Goal: Task Accomplishment & Management: Use online tool/utility

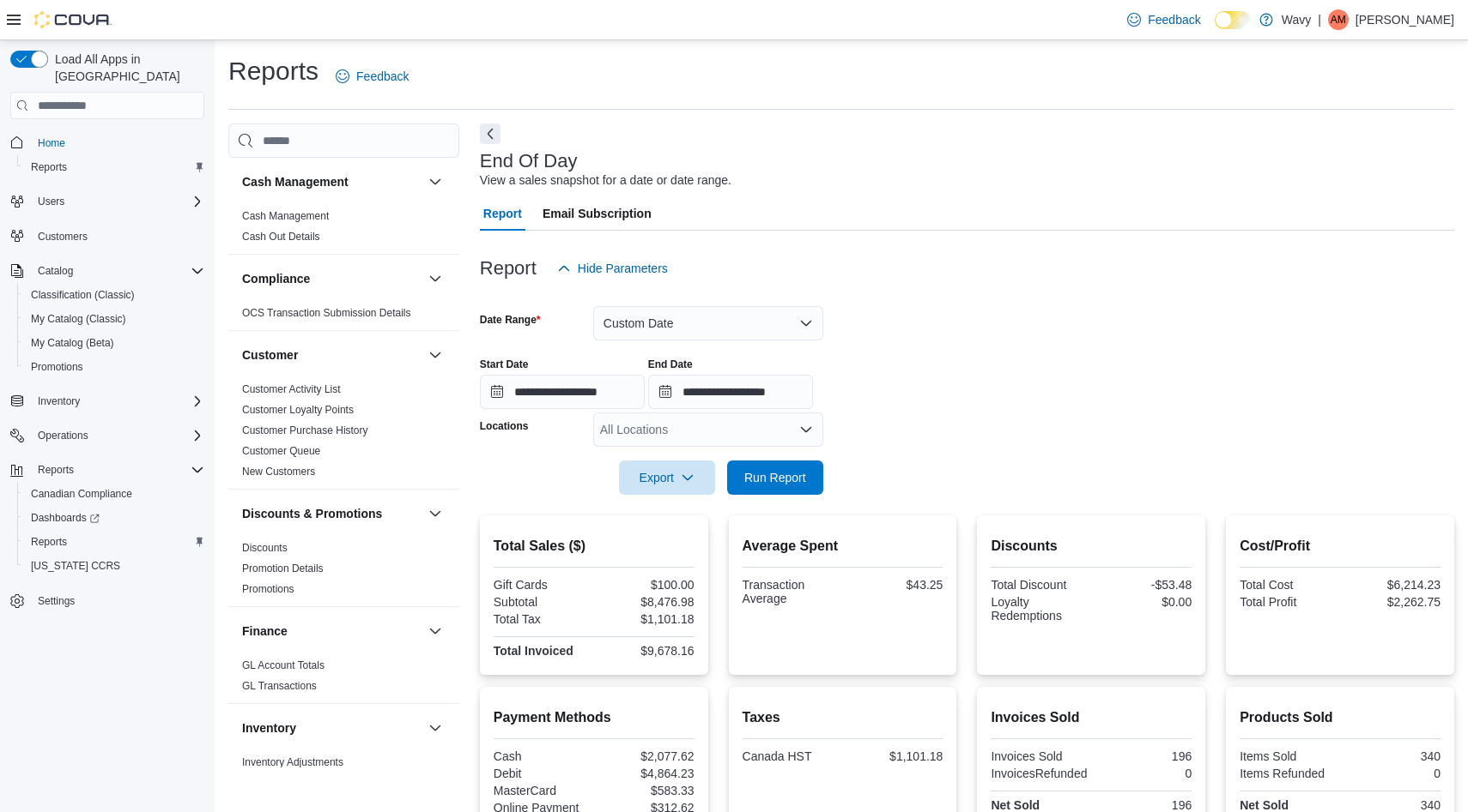
scroll to position [100, 0]
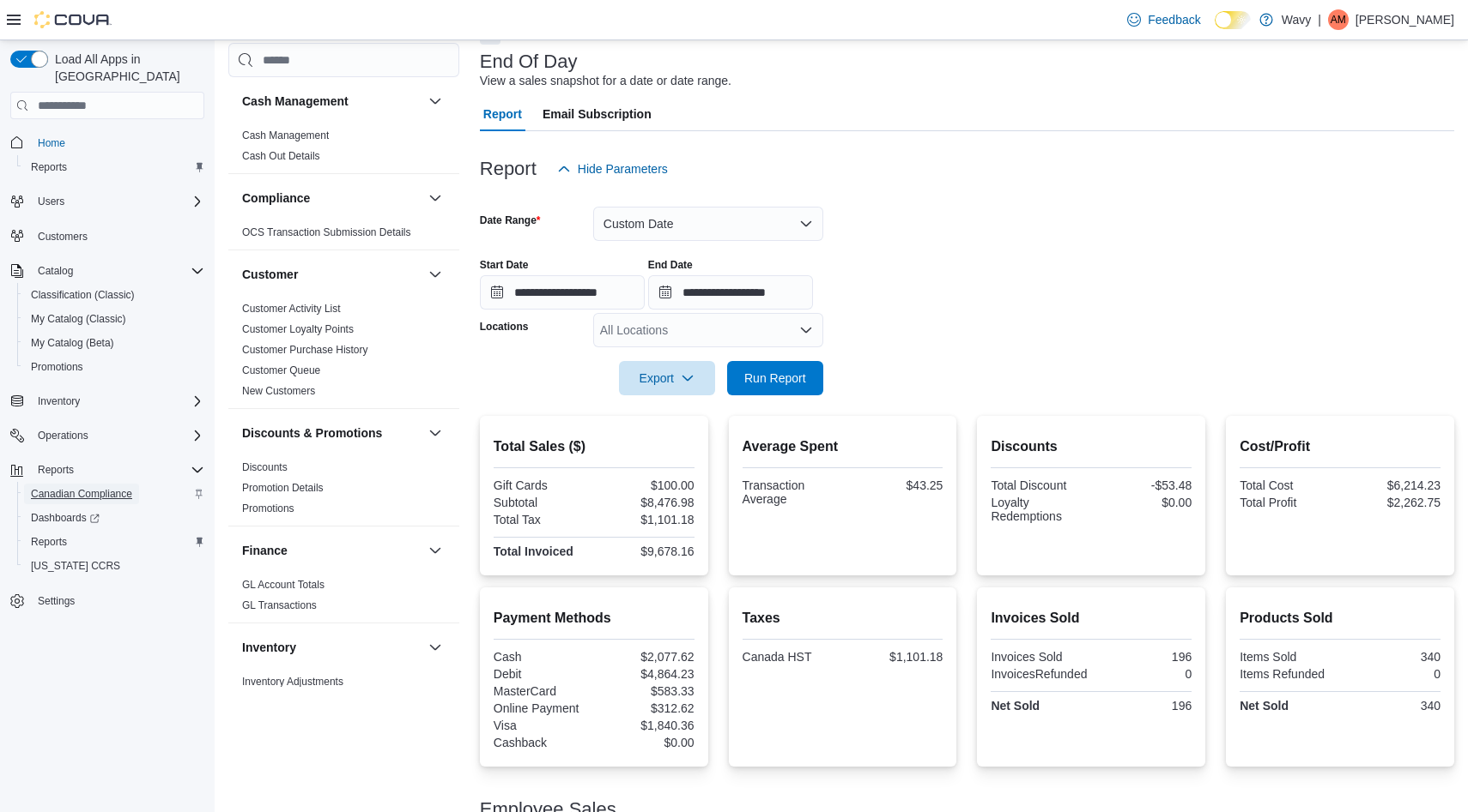
click at [52, 487] on span "Canadian Compliance" at bounding box center [81, 494] width 101 height 14
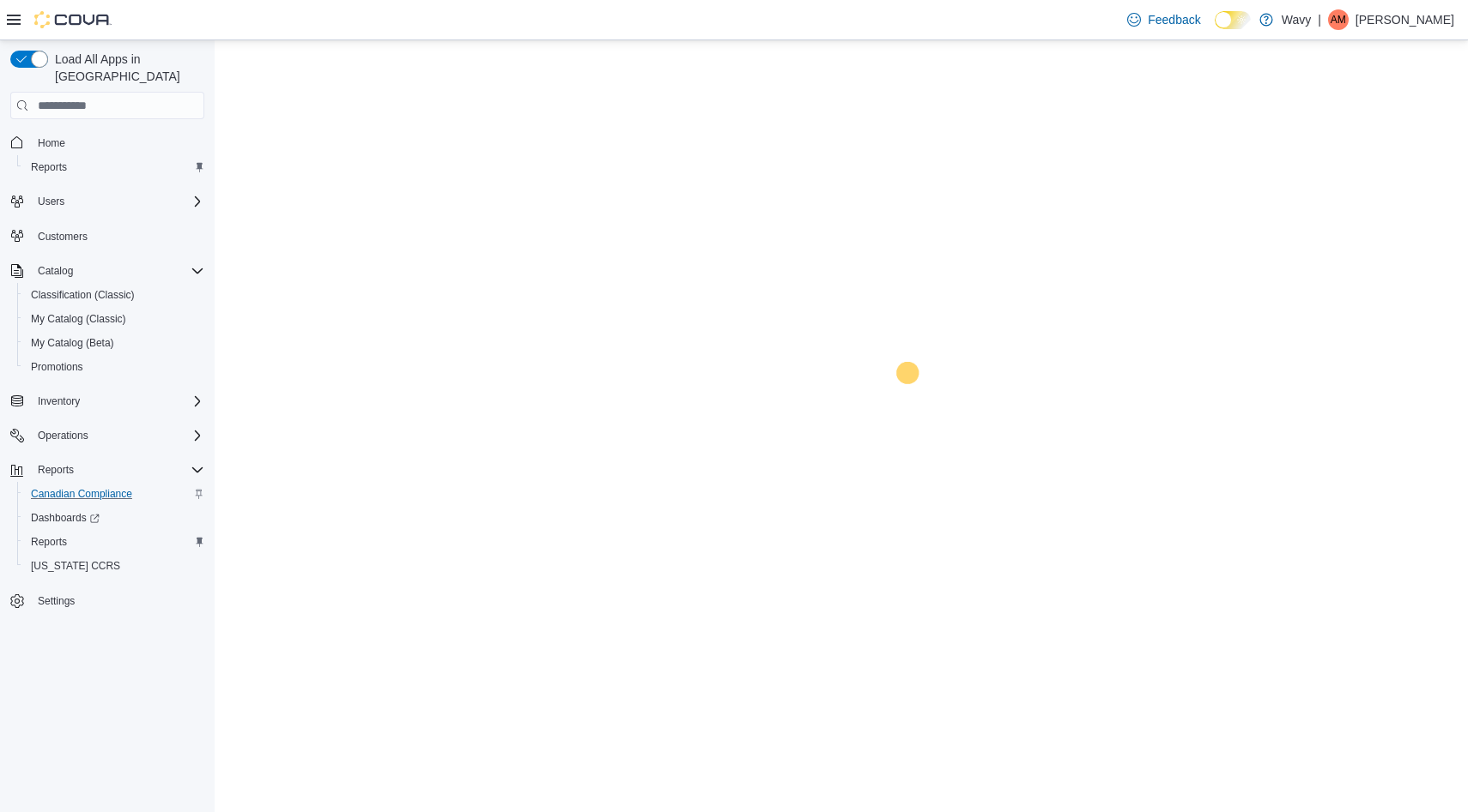
click at [52, 487] on span "Canadian Compliance" at bounding box center [81, 494] width 101 height 14
click at [52, 483] on span "Canadian Compliance" at bounding box center [81, 493] width 101 height 21
click at [52, 487] on span "Canadian Compliance" at bounding box center [81, 494] width 101 height 14
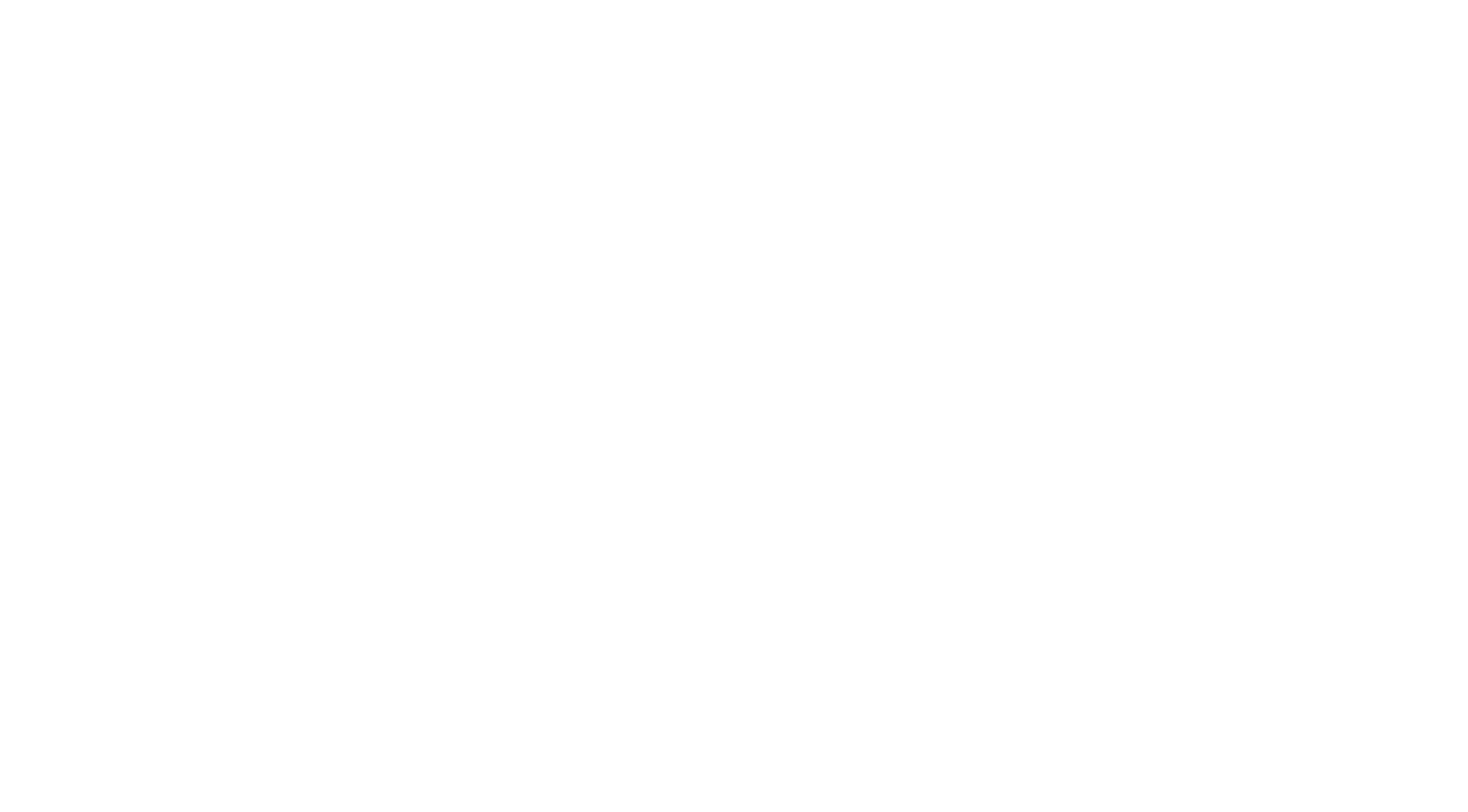
drag, startPoint x: 0, startPoint y: 0, endPoint x: 74, endPoint y: 489, distance: 494.6
click at [52, 7] on html at bounding box center [734, 3] width 1468 height 7
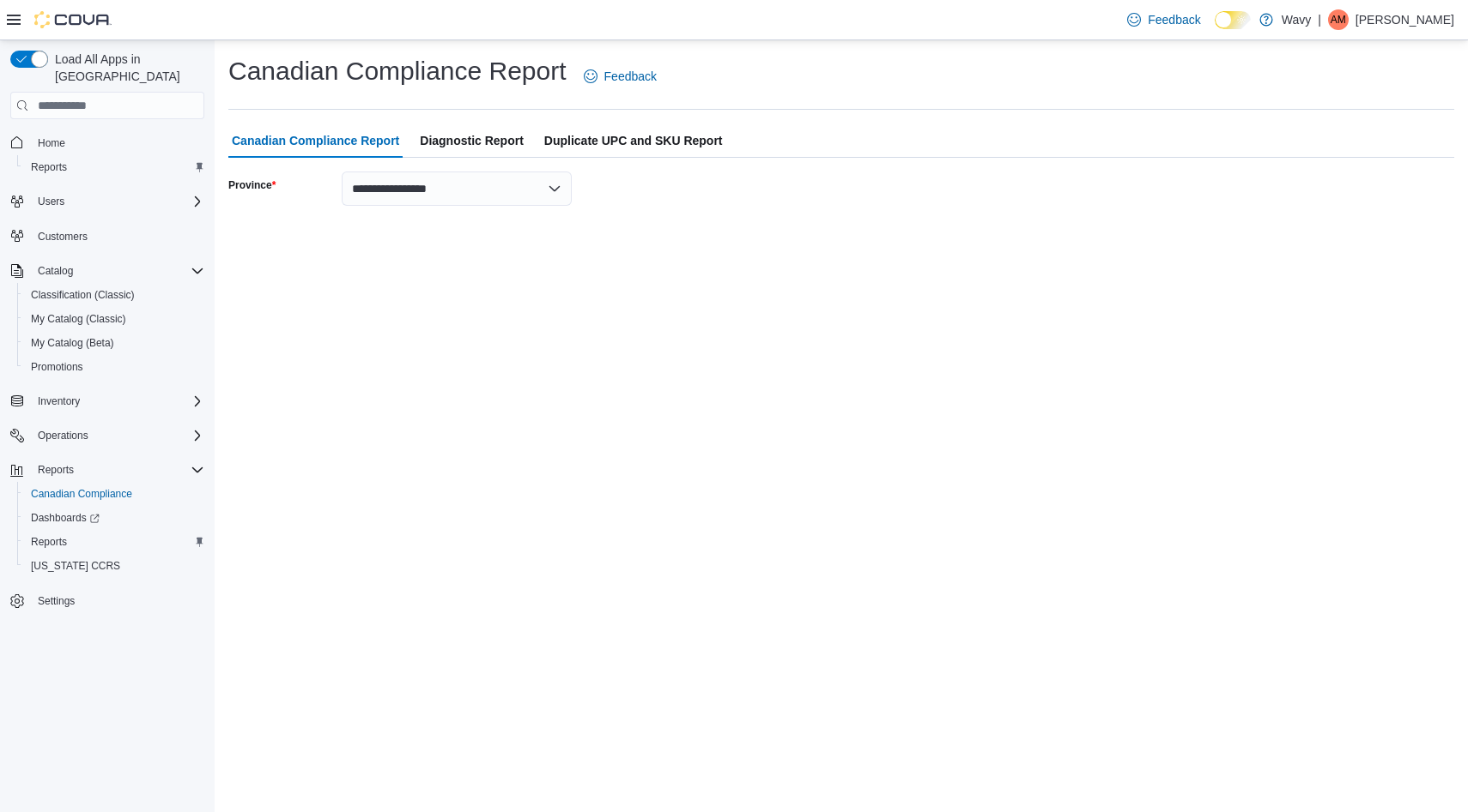
drag, startPoint x: 0, startPoint y: 538, endPoint x: 16, endPoint y: 538, distance: 16.0
click at [1, 538] on div "Load All Apps in New Hub Home Reports Users Customers Catalog Classification (C…" at bounding box center [107, 429] width 215 height 780
drag, startPoint x: 23, startPoint y: 537, endPoint x: 78, endPoint y: 497, distance: 68.0
click at [78, 497] on div "Canadian Compliance Dashboards Reports [US_STATE] CCRS" at bounding box center [114, 530] width 194 height 96
click at [0, 493] on div "Load All Apps in New Hub Home Reports Users Customers Catalog Classification (C…" at bounding box center [107, 429] width 215 height 780
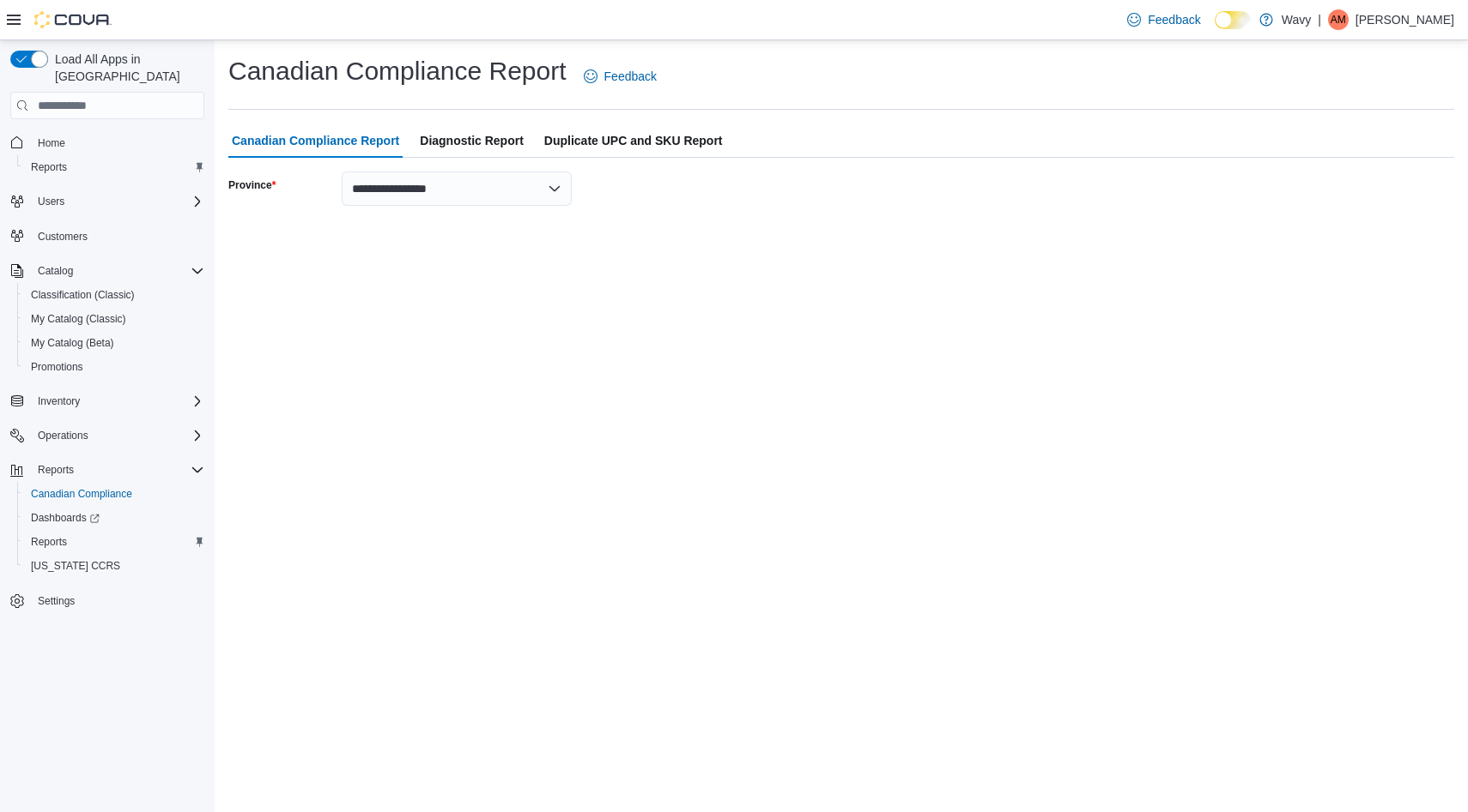
click at [0, 494] on div "Load All Apps in New Hub Home Reports Users Customers Catalog Classification (C…" at bounding box center [107, 429] width 215 height 780
click at [21, 506] on div "Dashboards" at bounding box center [114, 518] width 194 height 24
click at [21, 506] on link "Dashboards" at bounding box center [114, 518] width 194 height 24
click at [64, 535] on span "Reports" at bounding box center [49, 542] width 36 height 14
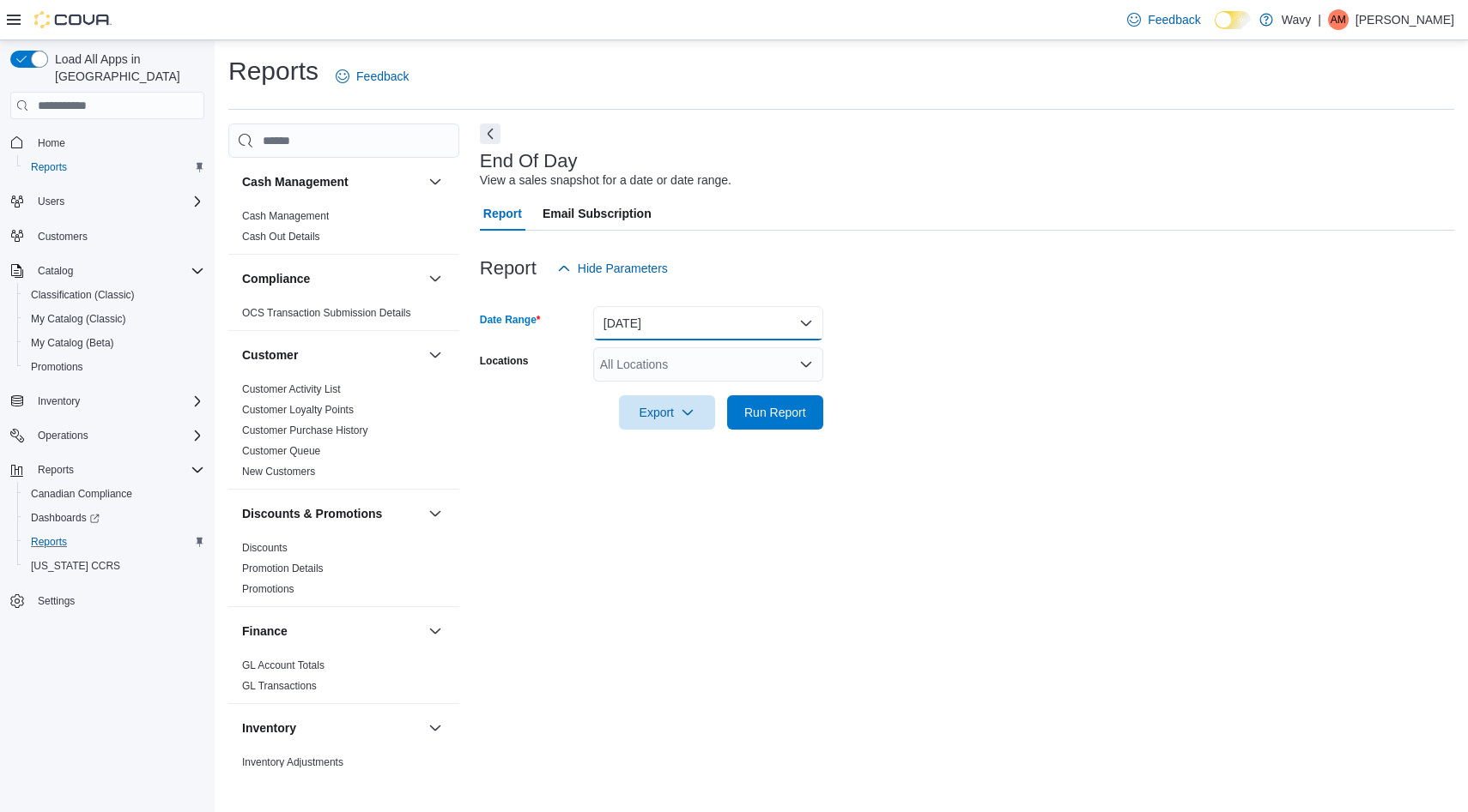
click at [670, 324] on button "[DATE]" at bounding box center [709, 324] width 230 height 34
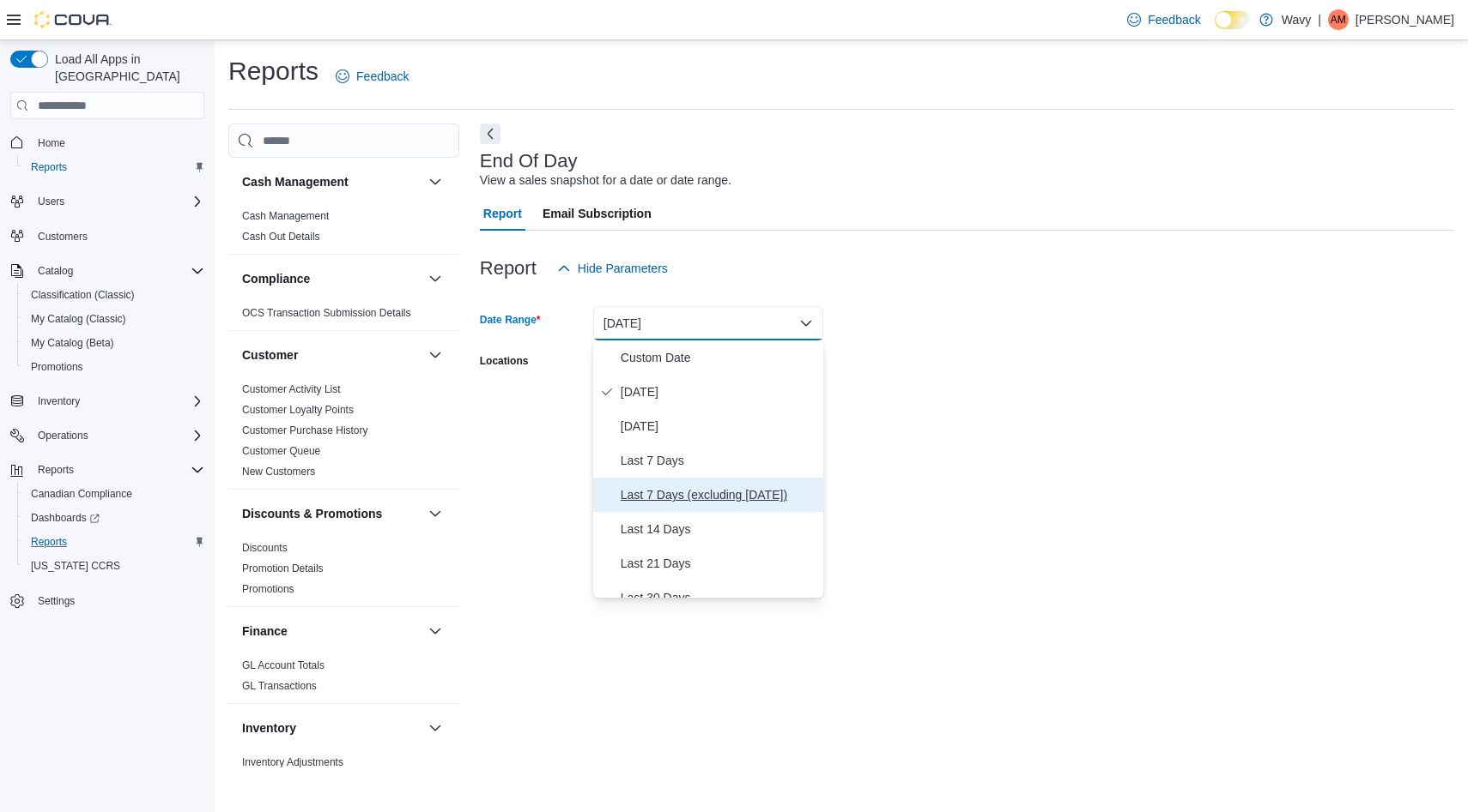
click at [710, 492] on span "Last 7 Days (excluding [DATE])" at bounding box center [719, 494] width 196 height 21
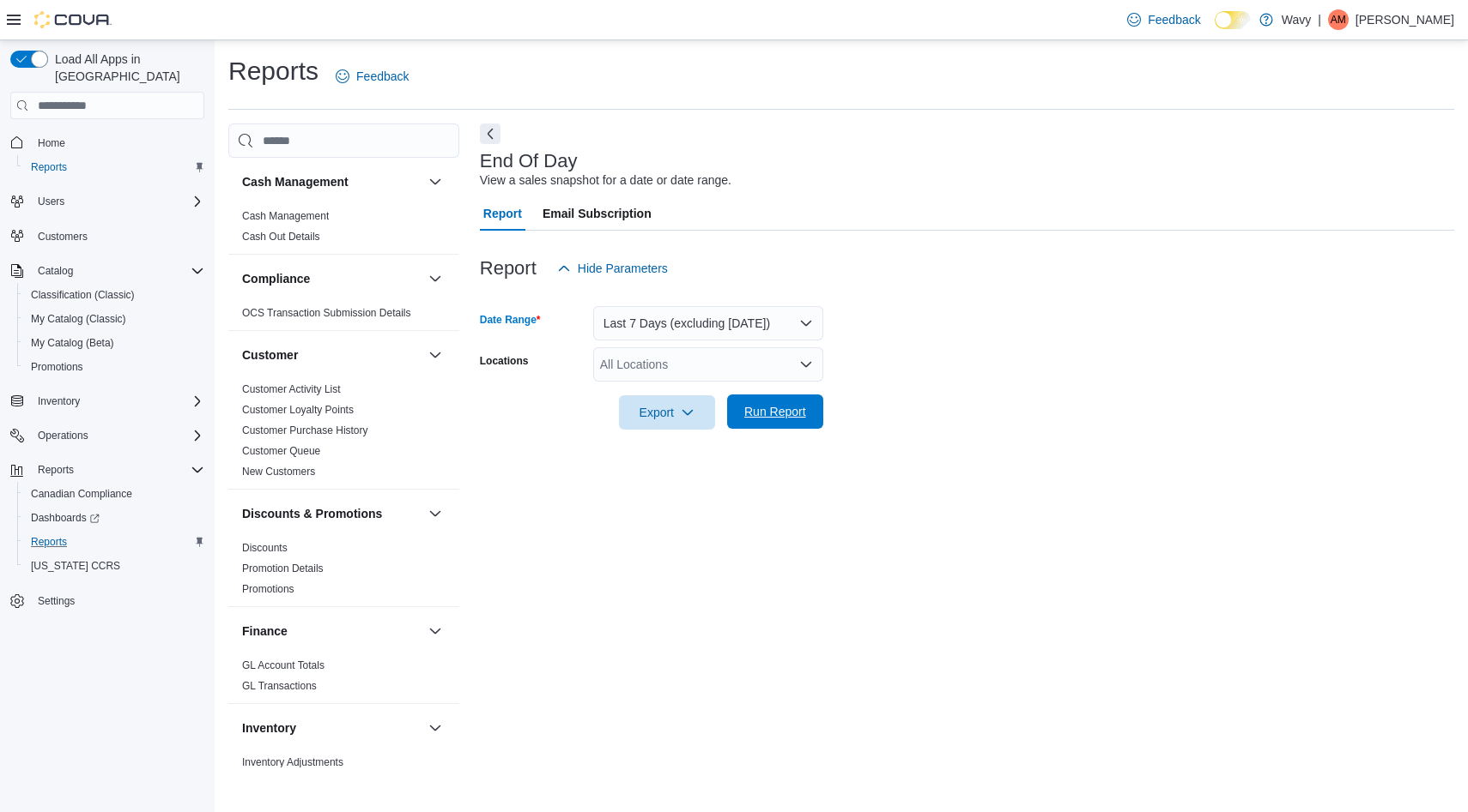
click at [796, 408] on span "Run Report" at bounding box center [775, 411] width 62 height 17
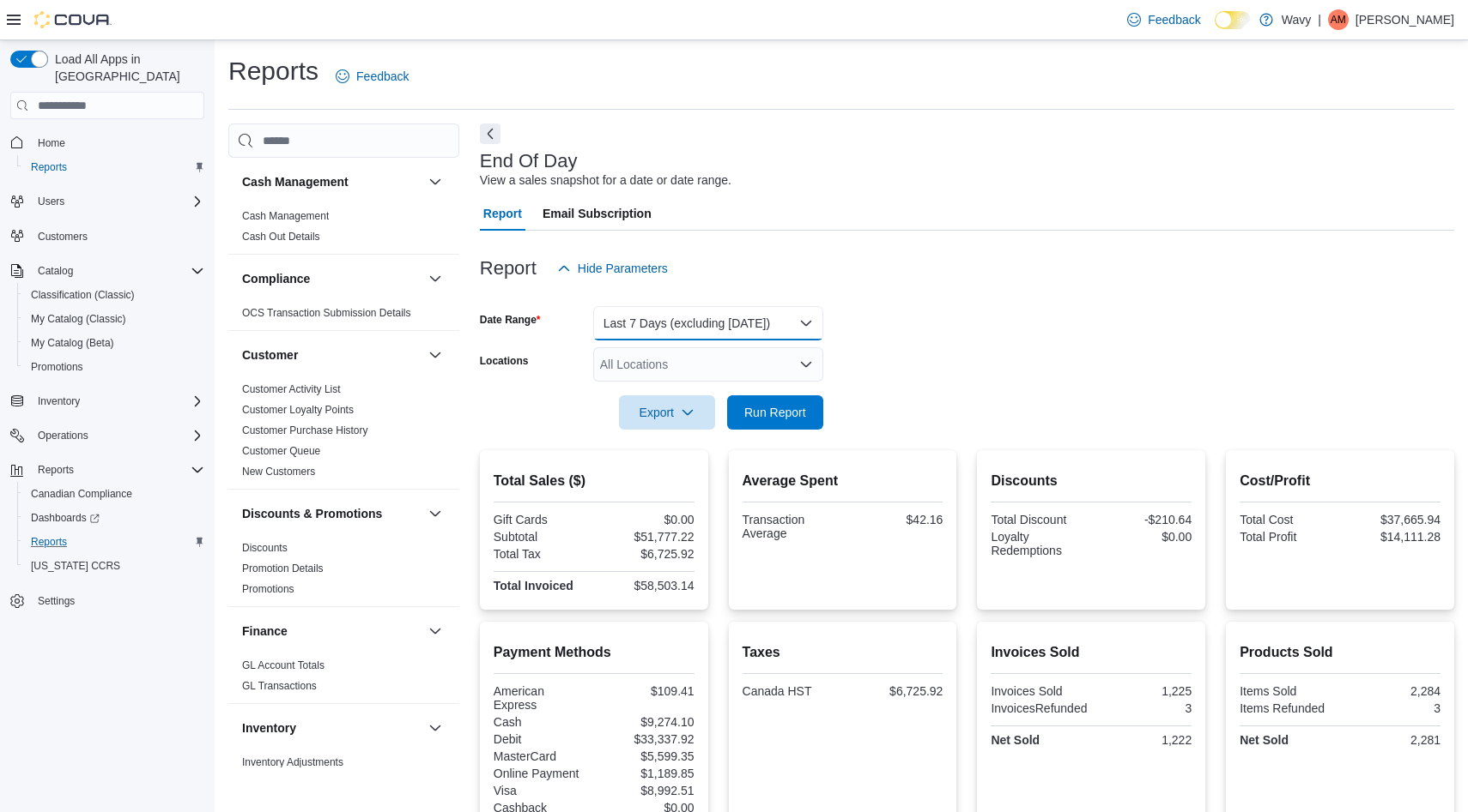
click at [787, 318] on button "Last 7 Days (excluding today)" at bounding box center [709, 324] width 230 height 34
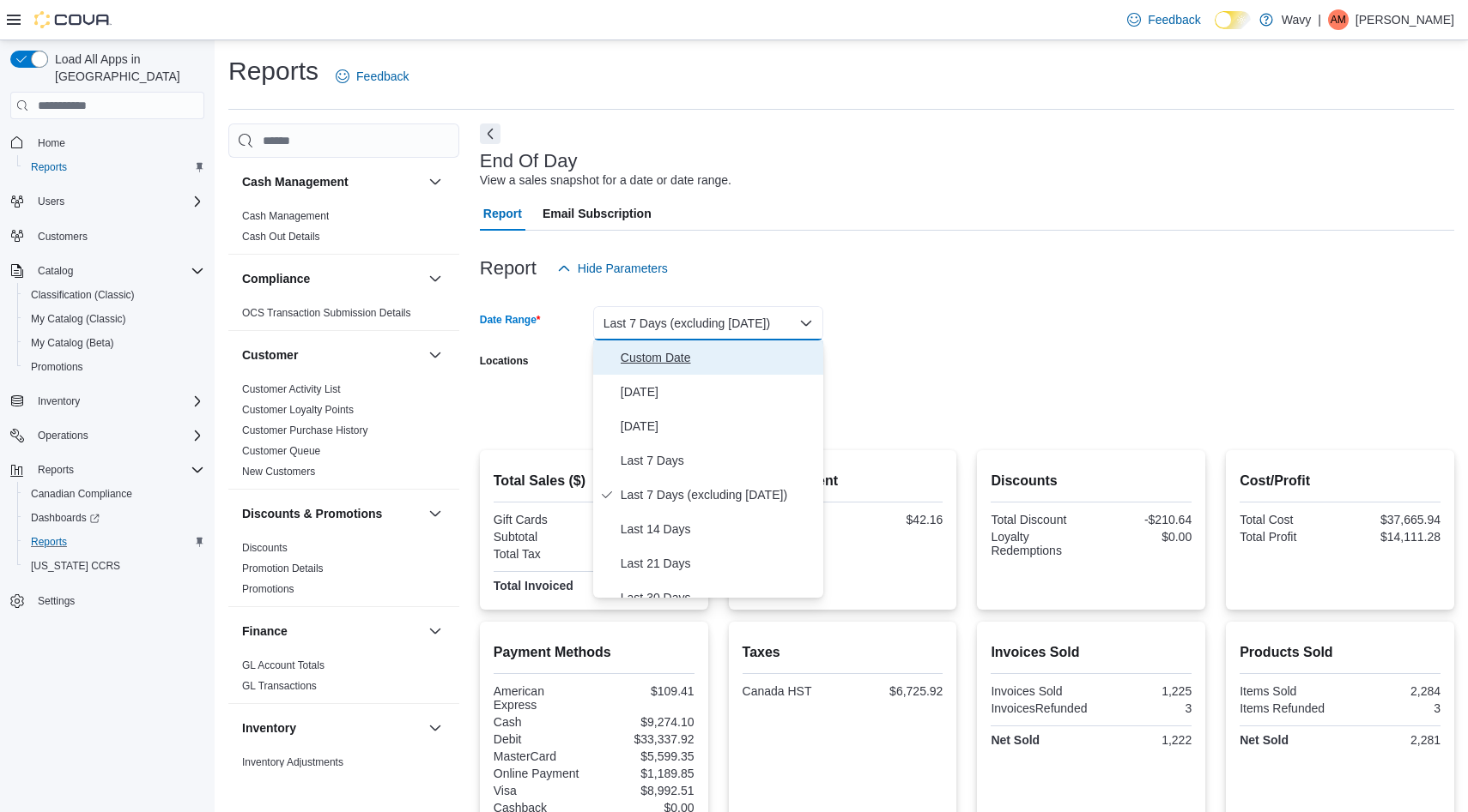
click at [705, 366] on span "Custom Date" at bounding box center [719, 358] width 196 height 21
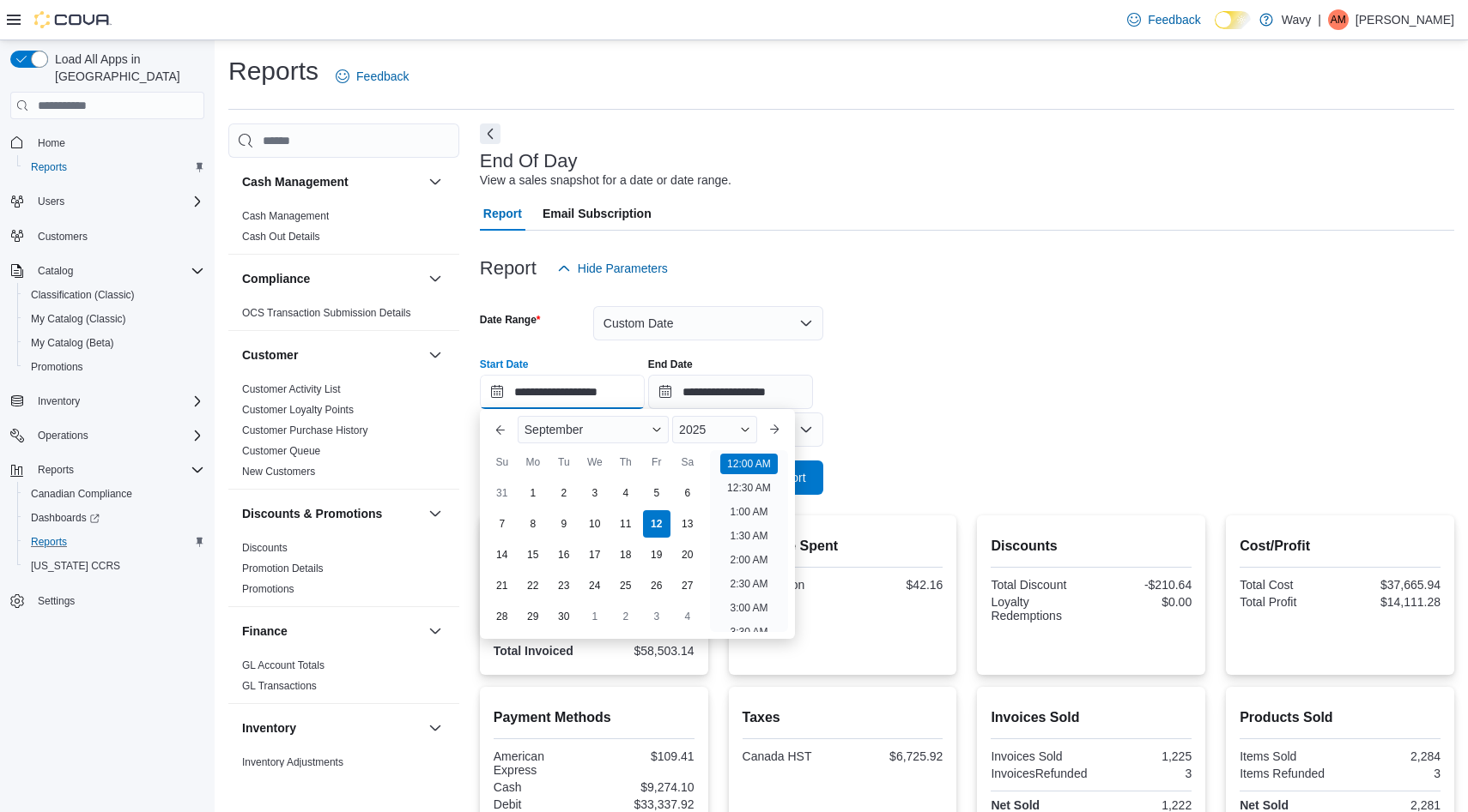
click at [633, 397] on input "**********" at bounding box center [562, 392] width 165 height 34
click at [664, 495] on div "5" at bounding box center [657, 493] width 30 height 30
type input "**********"
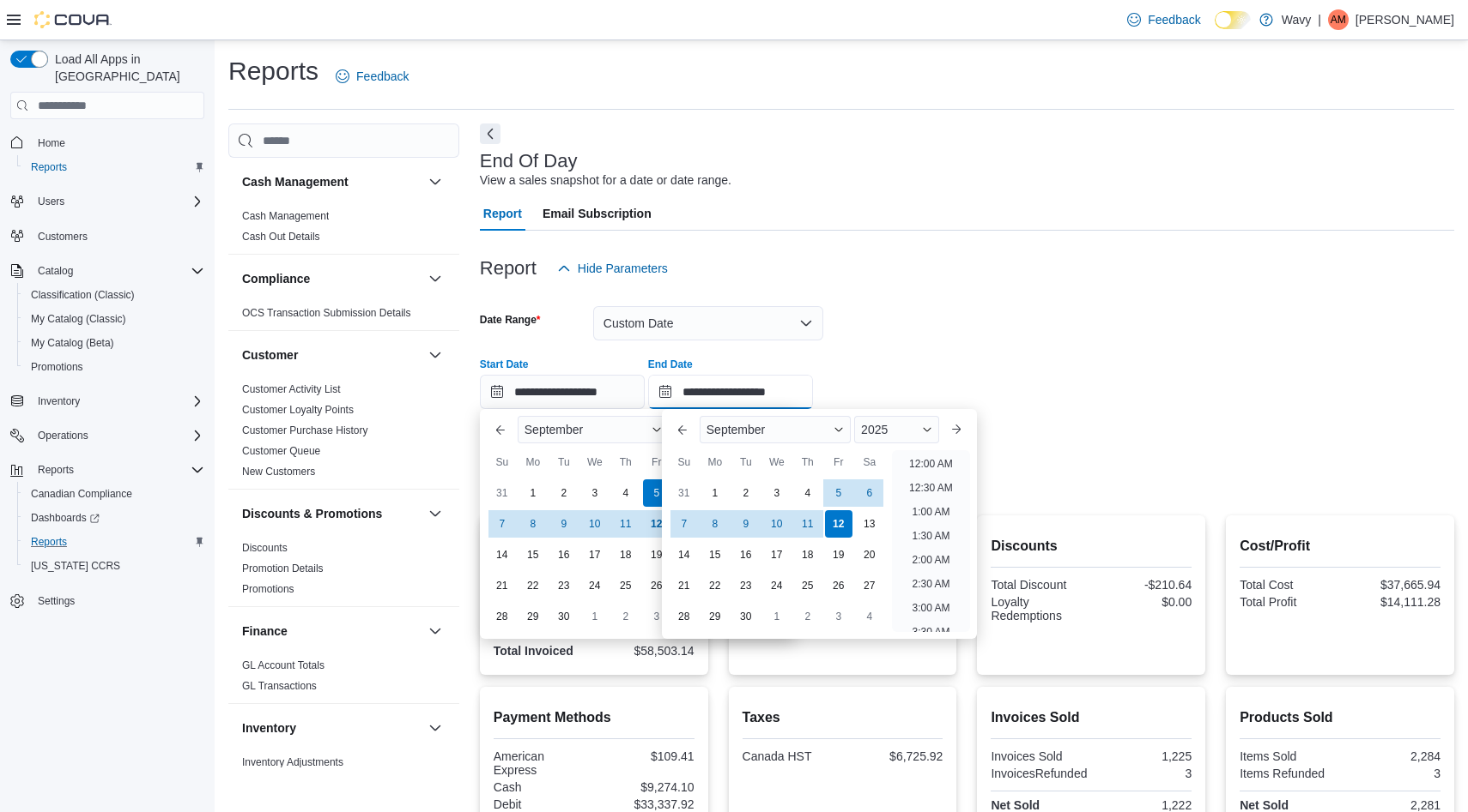
click at [770, 399] on input "**********" at bounding box center [731, 392] width 165 height 34
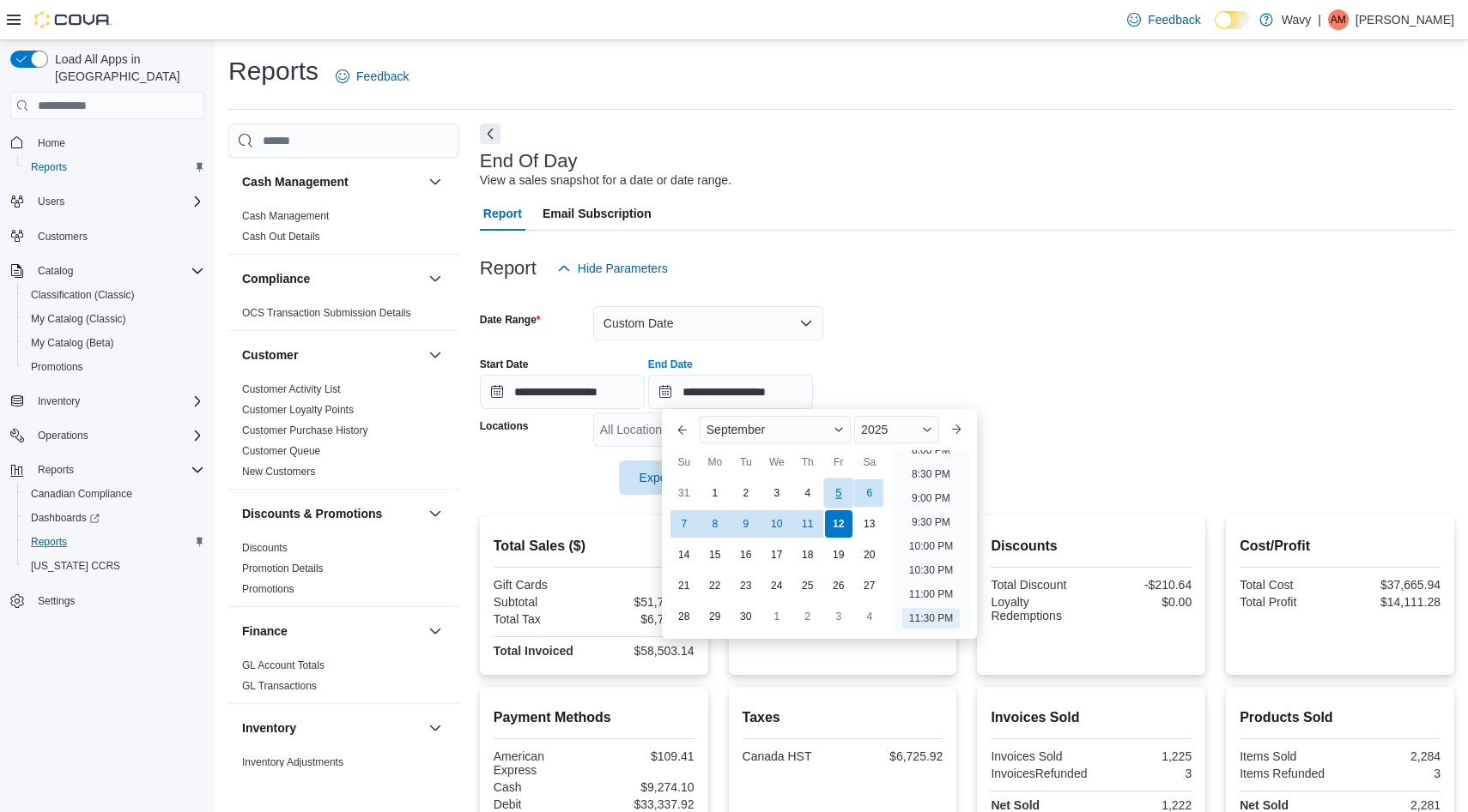
click at [834, 485] on div "5" at bounding box center [838, 493] width 30 height 30
type input "**********"
click at [912, 324] on form "**********" at bounding box center [966, 391] width 974 height 210
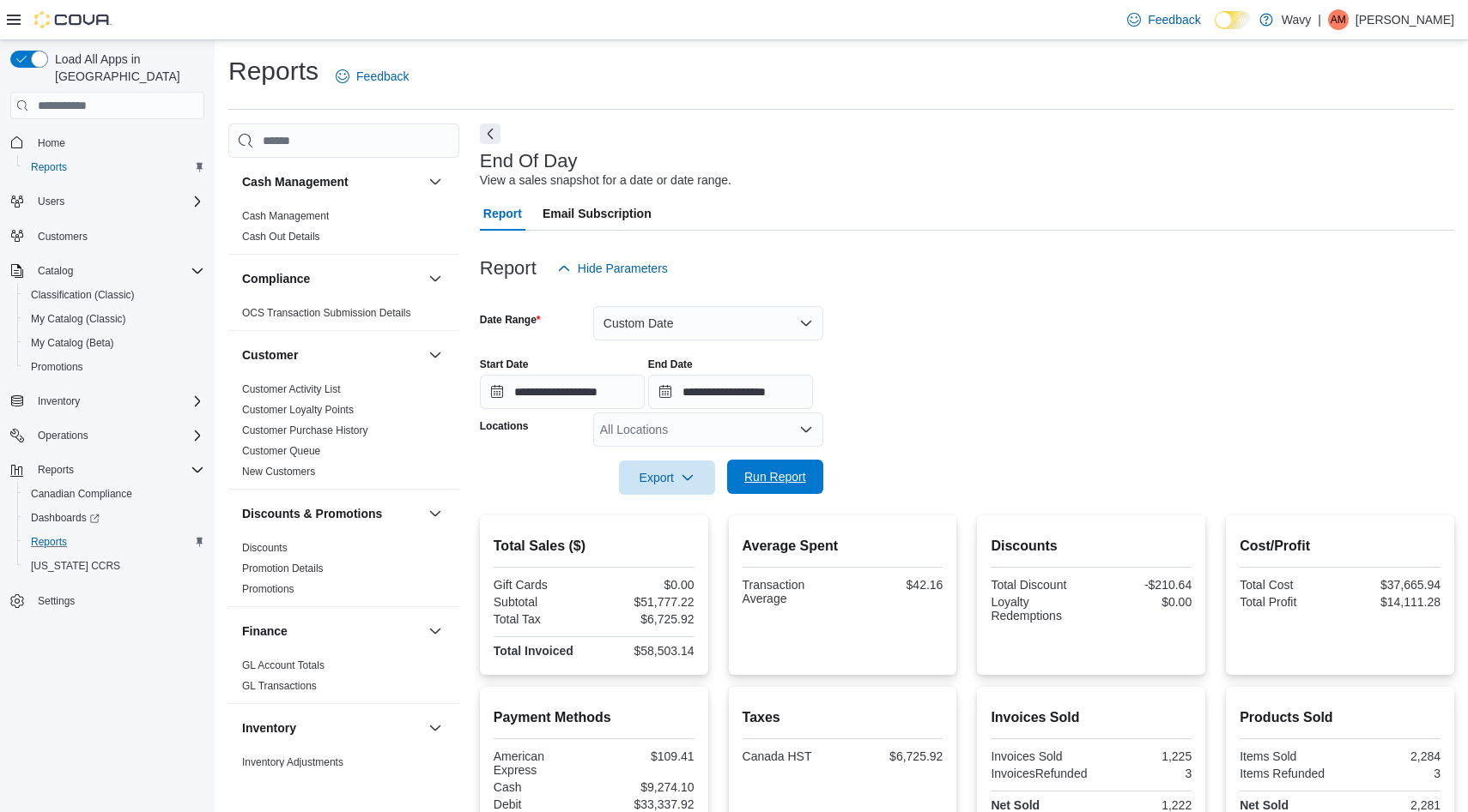
click at [795, 493] on span "Run Report" at bounding box center [775, 476] width 76 height 34
